Goal: Task Accomplishment & Management: Complete application form

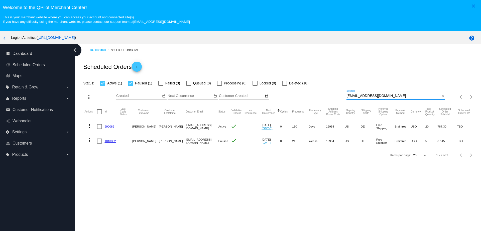
click at [137, 70] on mat-icon "add" at bounding box center [137, 68] width 6 height 6
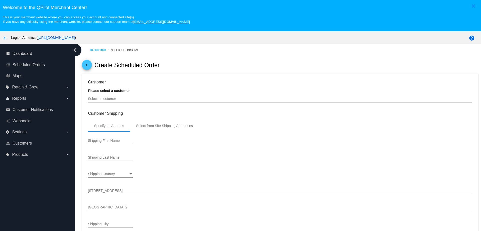
click at [121, 102] on div "Select a customer" at bounding box center [280, 98] width 384 height 10
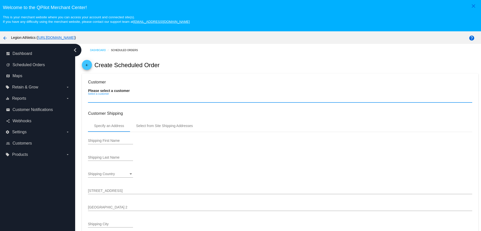
click at [118, 101] on div "Select a customer" at bounding box center [280, 98] width 384 height 10
click at [88, 68] on mat-icon "arrow_back" at bounding box center [87, 66] width 6 height 6
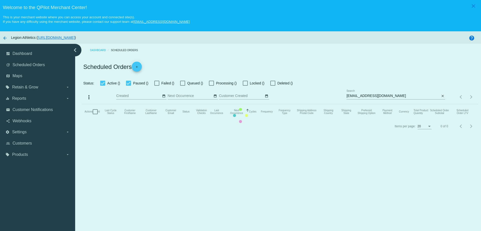
checkbox input "true"
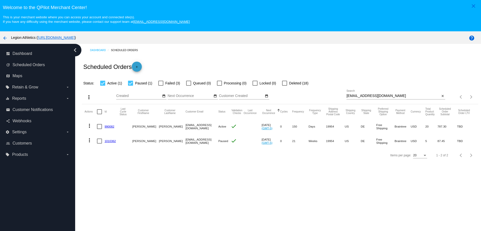
click at [140, 66] on mat-icon "add" at bounding box center [137, 68] width 6 height 6
drag, startPoint x: 385, startPoint y: 96, endPoint x: 337, endPoint y: 94, distance: 47.6
click at [338, 94] on div "more_vert Aug Jan Feb Mar [DATE]" at bounding box center [280, 95] width 396 height 18
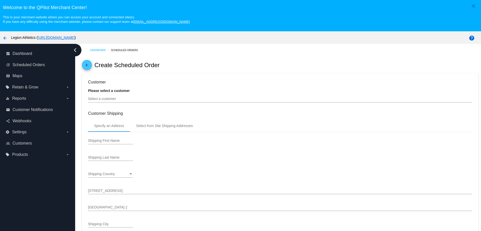
click at [117, 98] on input "Select a customer" at bounding box center [280, 99] width 384 height 4
paste input "[EMAIL_ADDRESS][DOMAIN_NAME]"
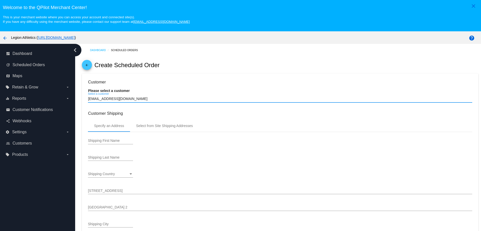
type input "[EMAIL_ADDRESS][DOMAIN_NAME]"
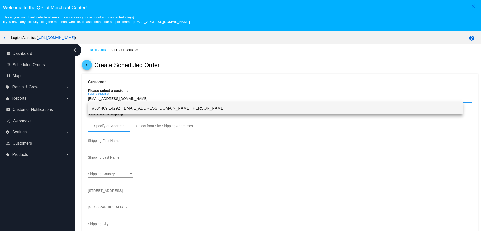
click at [126, 110] on span "#304409(14292) drbarney1@yahoo.com Robert Vincelette" at bounding box center [275, 108] width 366 height 12
type input "[PERSON_NAME]"
type input "4388 Deep Grass Lane"
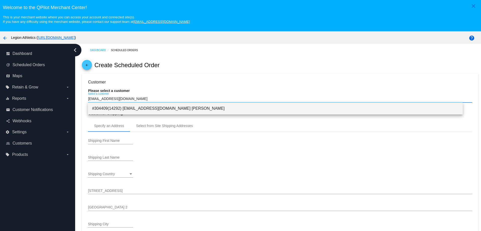
type input "Houston"
type input "19954"
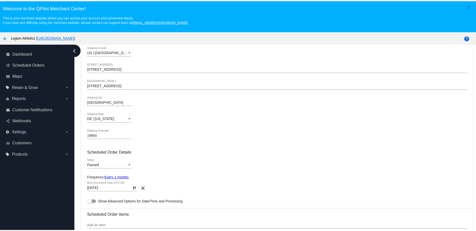
scroll to position [157, 0]
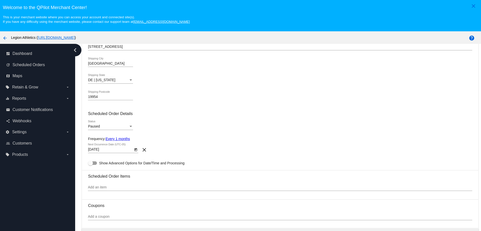
click at [127, 140] on link "Every 1 months" at bounding box center [117, 139] width 24 height 4
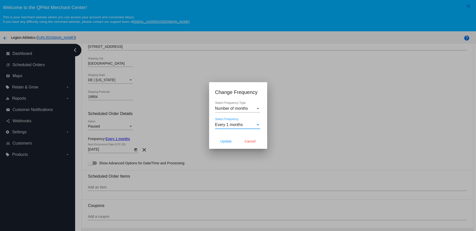
click at [236, 125] on span "Every 1 months" at bounding box center [229, 124] width 28 height 4
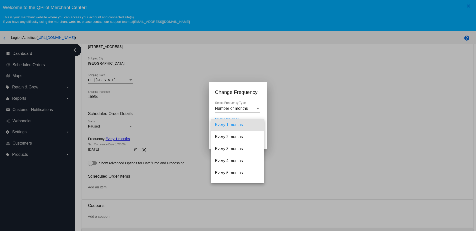
click at [236, 110] on div at bounding box center [238, 115] width 476 height 231
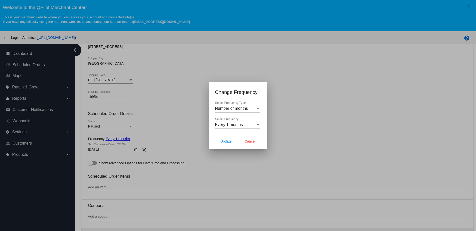
click at [236, 107] on span "Number of months" at bounding box center [231, 108] width 33 height 4
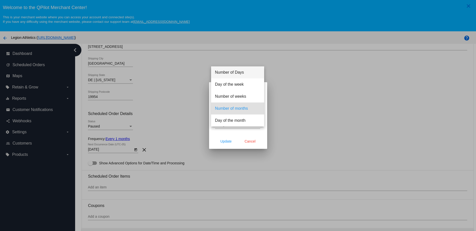
click at [239, 75] on span "Number of Days" at bounding box center [237, 72] width 45 height 12
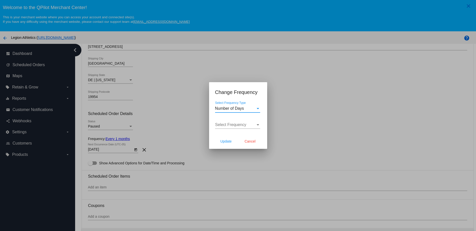
click at [242, 124] on span "Select Frequency" at bounding box center [230, 124] width 31 height 4
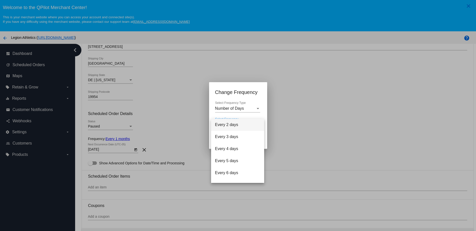
click at [256, 113] on div at bounding box center [238, 115] width 476 height 231
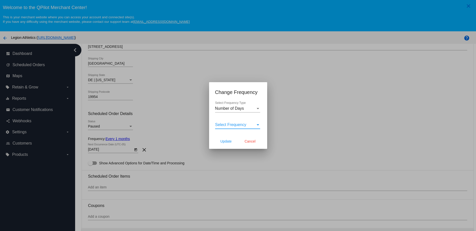
click at [250, 123] on div "Select Frequency" at bounding box center [235, 124] width 41 height 5
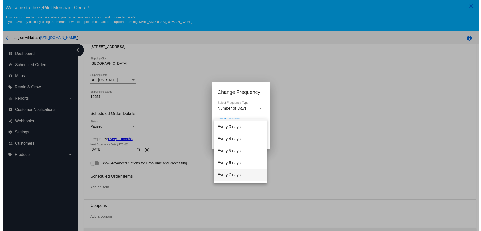
scroll to position [20, 0]
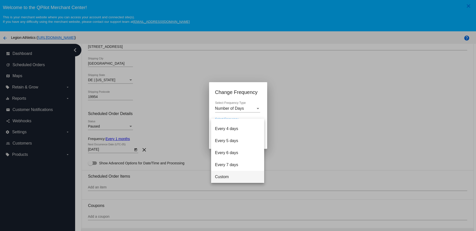
drag, startPoint x: 237, startPoint y: 179, endPoint x: 234, endPoint y: 157, distance: 22.5
click at [236, 179] on span "Custom" at bounding box center [237, 177] width 45 height 12
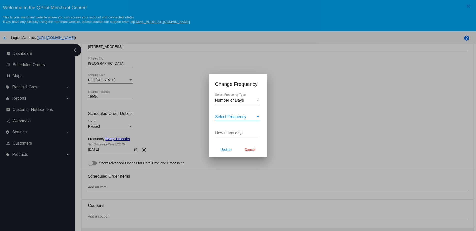
click at [227, 129] on div "How many days" at bounding box center [237, 131] width 45 height 11
click at [229, 133] on input "How many days" at bounding box center [237, 133] width 45 height 5
type input "50"
click at [231, 153] on button "Update" at bounding box center [226, 149] width 22 height 9
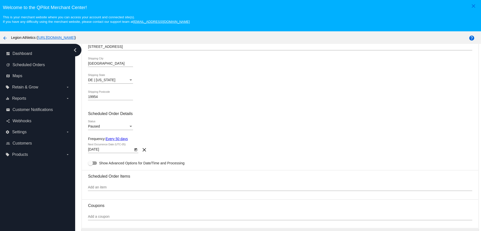
type input "10/3/2025"
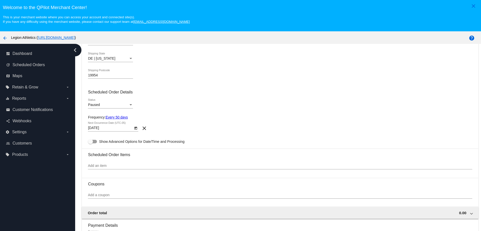
scroll to position [188, 0]
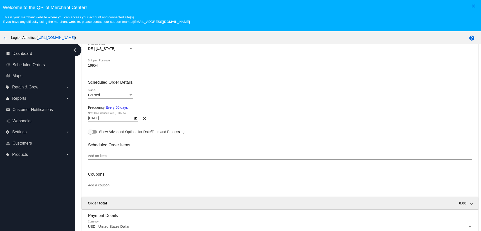
click at [114, 155] on input "Add an item" at bounding box center [280, 156] width 384 height 4
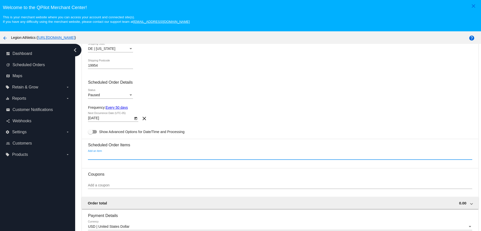
paste input "4194639"
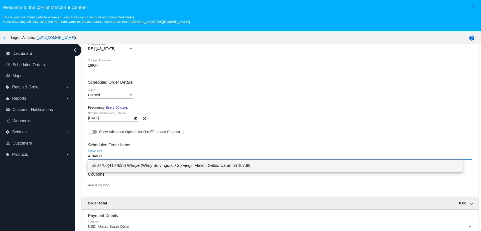
type input "4194639"
click at [121, 166] on span "#504760(4194639) Whey+ (Whey Servings: 60 Servings, Flavor: Salted Caramel) 107…" at bounding box center [275, 166] width 366 height 12
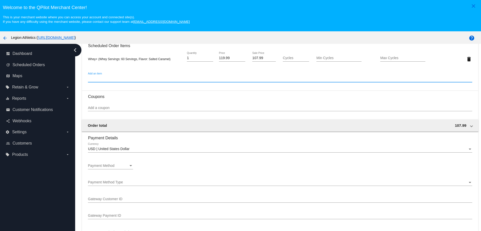
scroll to position [344, 0]
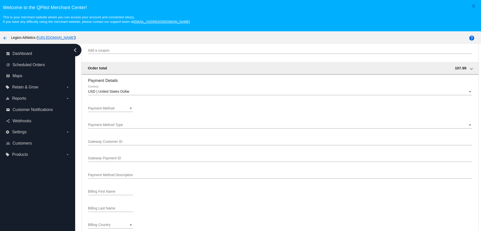
click at [117, 105] on div "Payment Method Payment Method" at bounding box center [110, 107] width 45 height 10
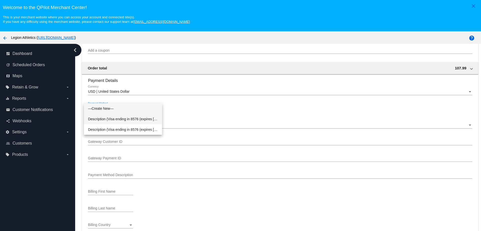
click at [124, 121] on span "Description (Visa ending in 8576 (expires 06/27)) GatewayCustomerId (8070678794…" at bounding box center [123, 119] width 70 height 11
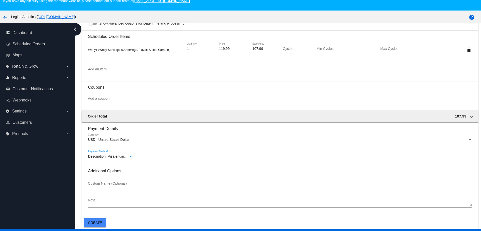
scroll to position [31, 0]
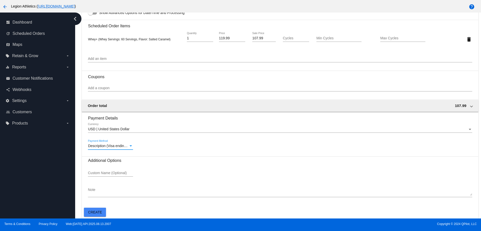
click at [90, 212] on span "Create" at bounding box center [95, 212] width 14 height 4
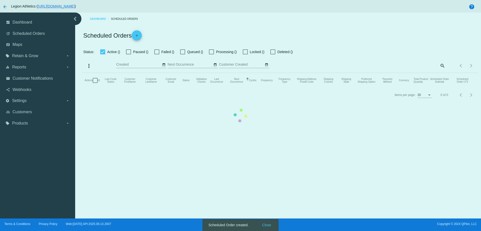
checkbox input "true"
